Goal: Check status: Check status

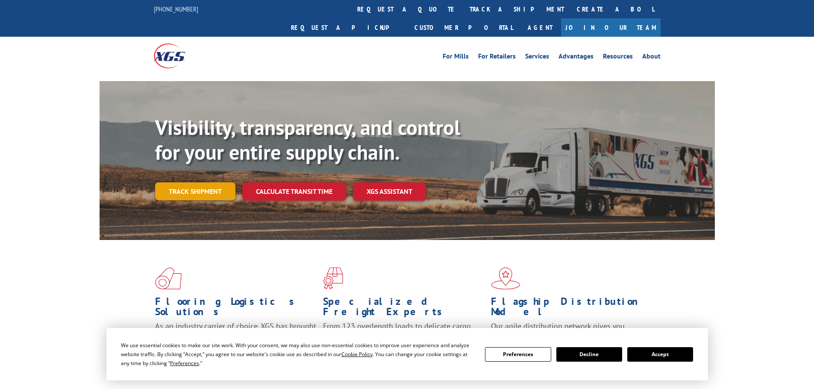
click at [202, 182] on link "Track shipment" at bounding box center [195, 191] width 80 height 18
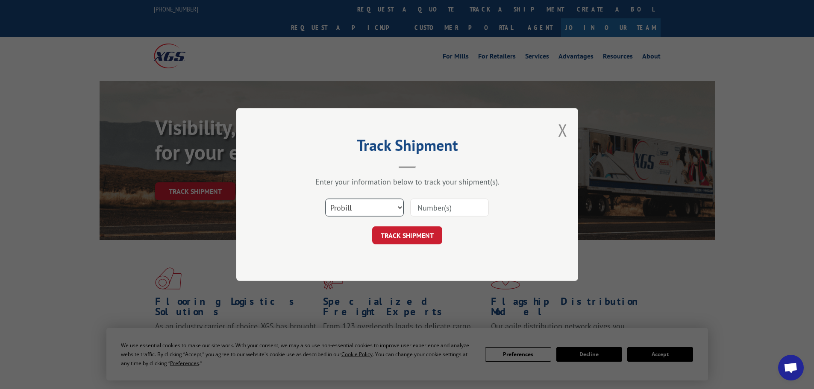
click at [359, 206] on select "Select category... Probill BOL PO" at bounding box center [364, 208] width 79 height 18
select select "po"
click at [325, 199] on select "Select category... Probill BOL PO" at bounding box center [364, 208] width 79 height 18
click at [441, 211] on input at bounding box center [449, 208] width 79 height 18
paste input "83528057"
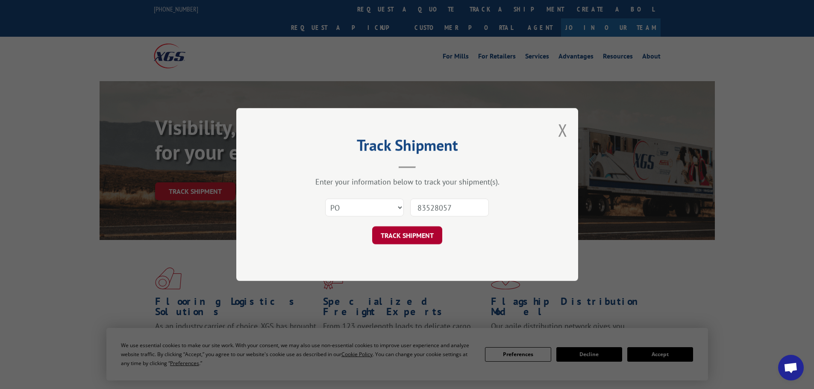
type input "83528057"
click at [414, 235] on button "TRACK SHIPMENT" at bounding box center [407, 236] width 70 height 18
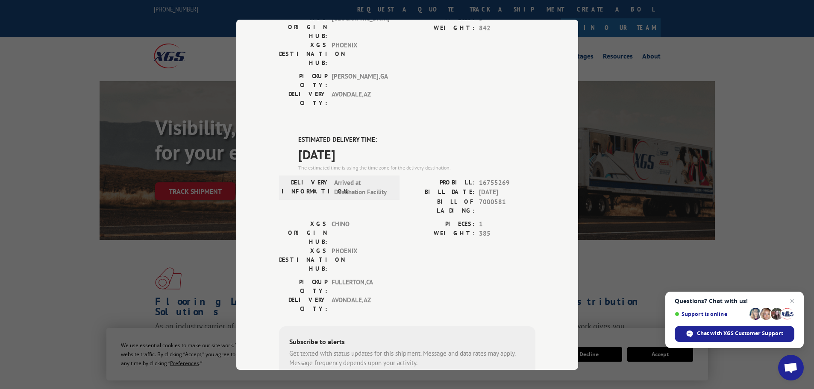
scroll to position [3, 0]
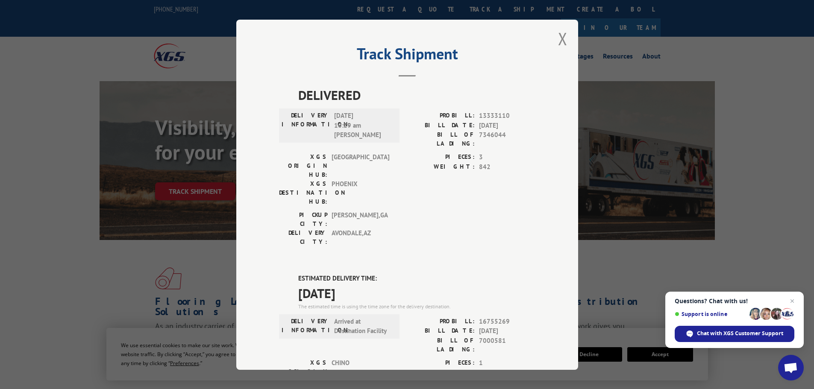
drag, startPoint x: 350, startPoint y: 251, endPoint x: 295, endPoint y: 245, distance: 55.5
click at [298, 283] on span "[DATE]" at bounding box center [416, 292] width 237 height 19
copy span "[DATE]"
